Goal: Information Seeking & Learning: Learn about a topic

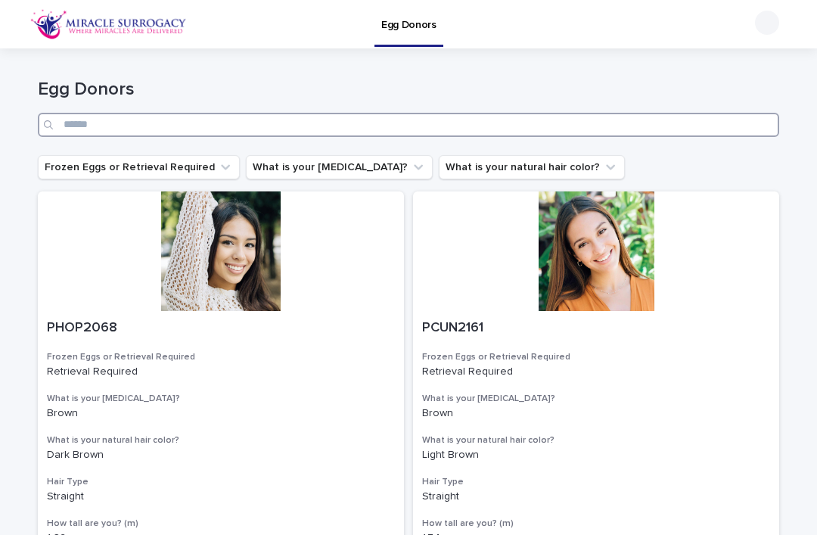
click at [405, 131] on input "Search" at bounding box center [408, 125] width 741 height 24
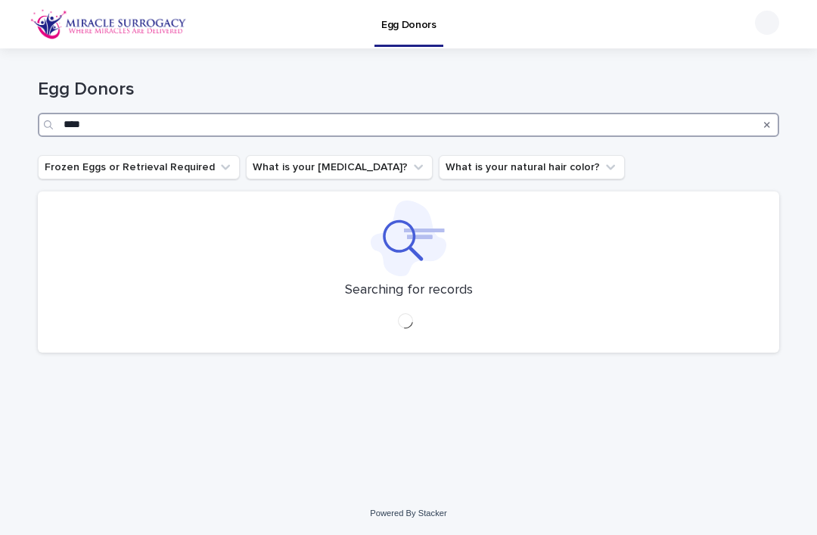
type input "****"
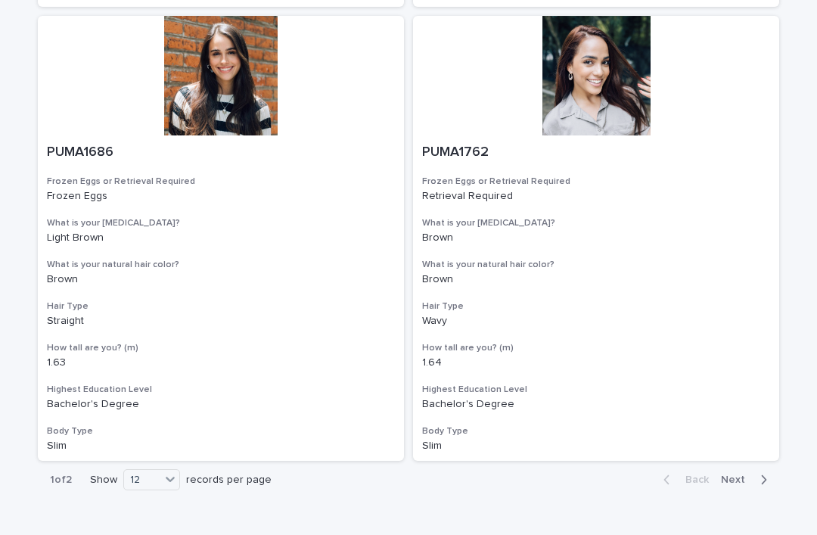
scroll to position [2445, 0]
click at [740, 475] on span "Next" at bounding box center [737, 480] width 33 height 11
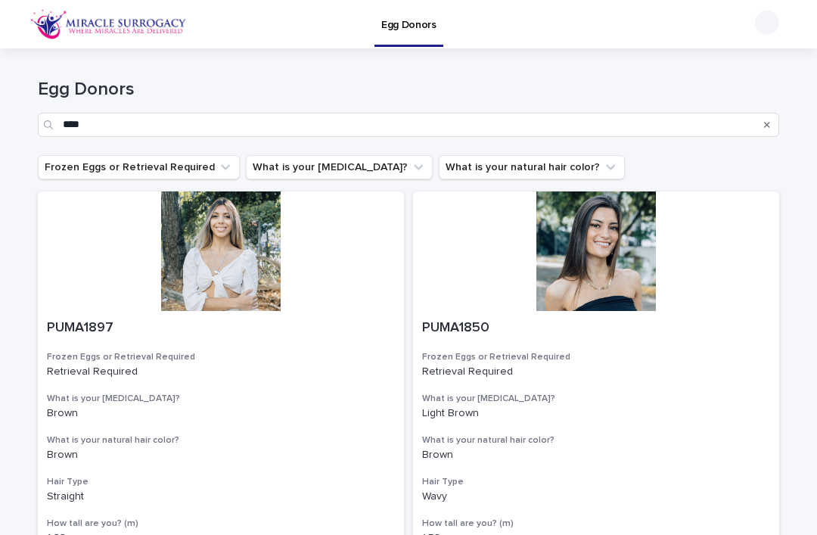
click at [765, 25] on div at bounding box center [767, 23] width 24 height 24
click at [568, 88] on h1 "Egg Donors" at bounding box center [408, 90] width 741 height 22
click at [592, 79] on h1 "Egg Donors" at bounding box center [408, 90] width 741 height 22
